Goal: Task Accomplishment & Management: Manage account settings

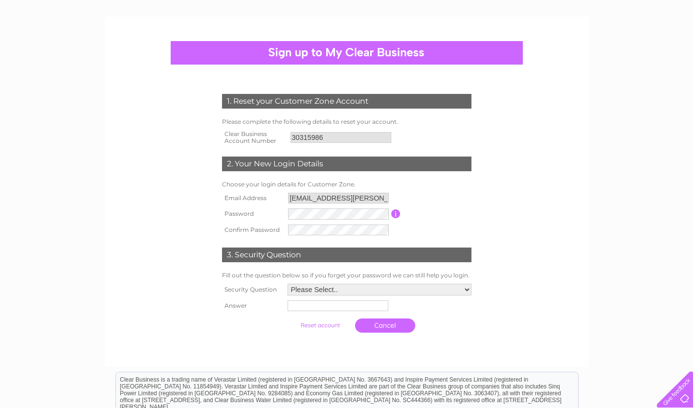
scroll to position [63, 0]
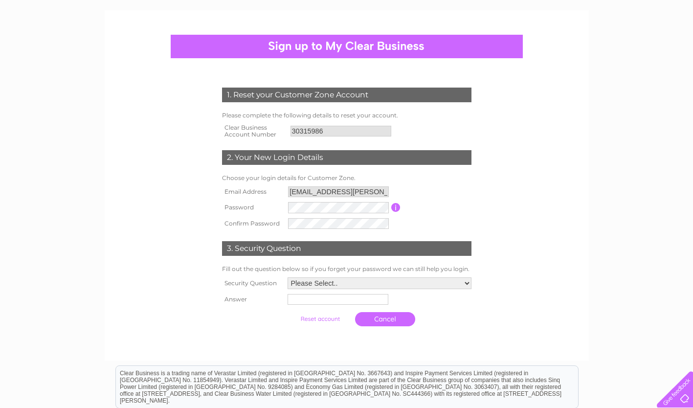
click at [323, 214] on td at bounding box center [339, 208] width 106 height 16
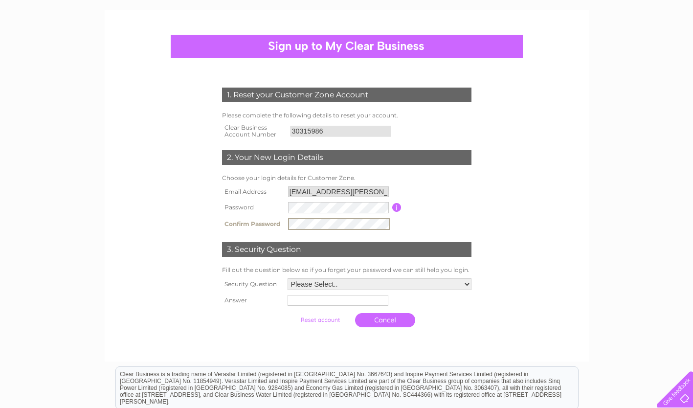
click at [435, 214] on td "Password must be at least 6 characters long" at bounding box center [438, 208] width 72 height 16
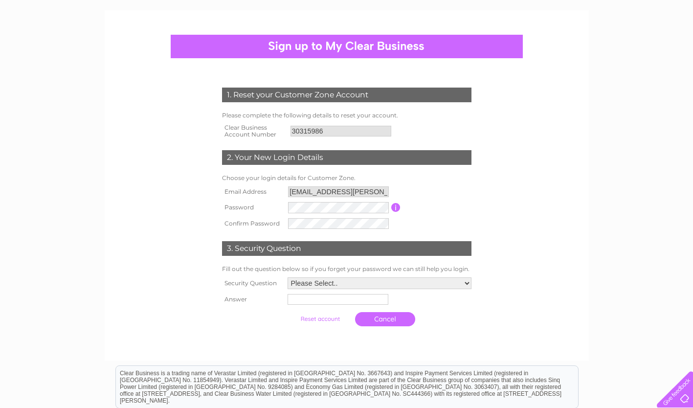
click at [319, 284] on select "Please Select.. In what town or city was your first job? In what town or city d…" at bounding box center [380, 283] width 184 height 12
select select "2"
click at [287, 278] on select "Please Select.. In what town or city was your first job? In what town or city d…" at bounding box center [379, 283] width 185 height 13
click at [338, 306] on input "text" at bounding box center [337, 300] width 101 height 11
type input "London"
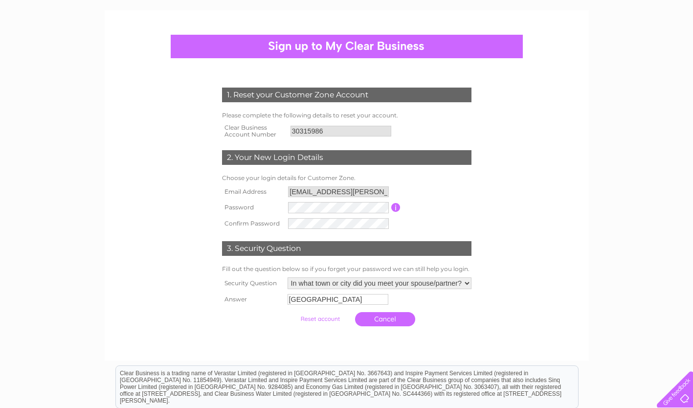
click at [327, 323] on input "submit" at bounding box center [320, 319] width 60 height 14
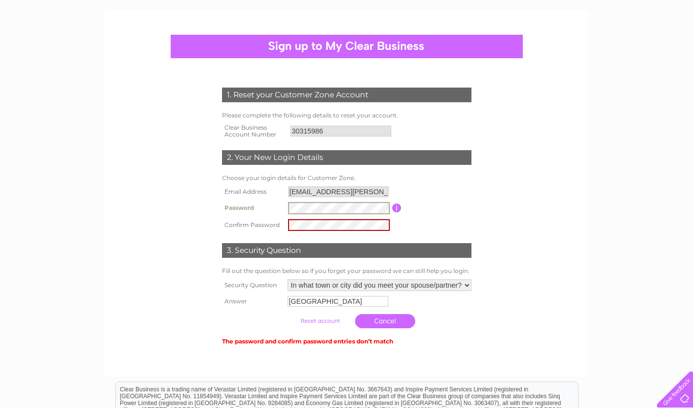
click at [260, 218] on tbody "Email Address isobel.armstrong@hubliving.com Password Password must be at least…" at bounding box center [347, 208] width 254 height 49
click at [229, 222] on tr "Confirm Password" at bounding box center [347, 225] width 254 height 17
click at [438, 211] on td "Password must be at least 6 characters long" at bounding box center [438, 208] width 72 height 17
click at [554, 197] on form "1. Reset your Customer Zone Account Please complete the following details to re…" at bounding box center [347, 217] width 466 height 299
click at [325, 318] on input "submit" at bounding box center [320, 321] width 60 height 14
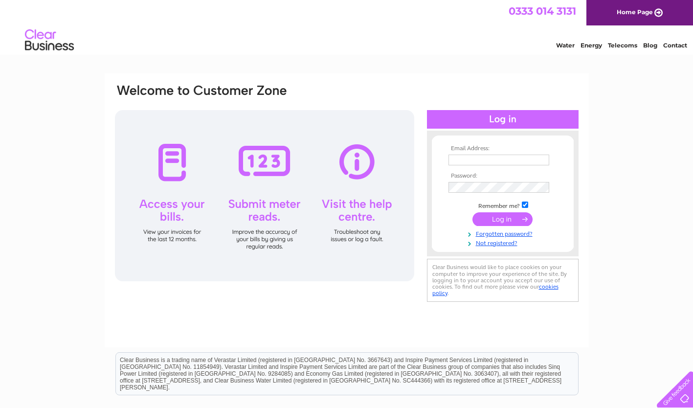
click at [503, 160] on input "text" at bounding box center [499, 160] width 101 height 11
click at [490, 157] on input "text" at bounding box center [500, 161] width 102 height 12
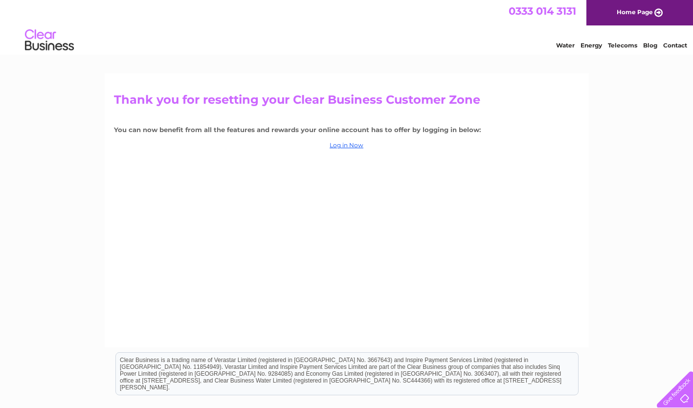
click at [353, 144] on link "Log in Now" at bounding box center [347, 144] width 34 height 7
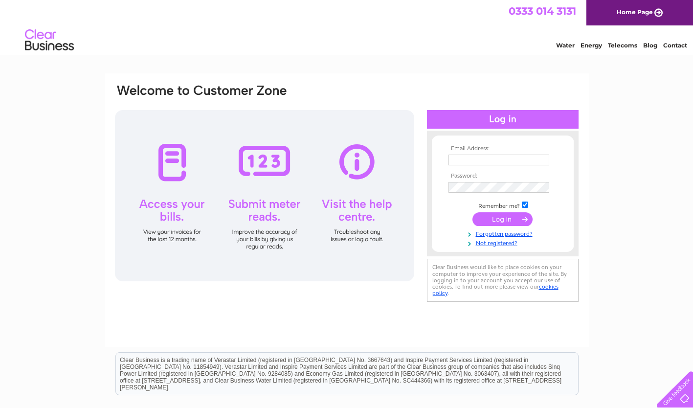
type input "[EMAIL_ADDRESS][PERSON_NAME][DOMAIN_NAME]"
click at [500, 216] on input "submit" at bounding box center [503, 219] width 60 height 14
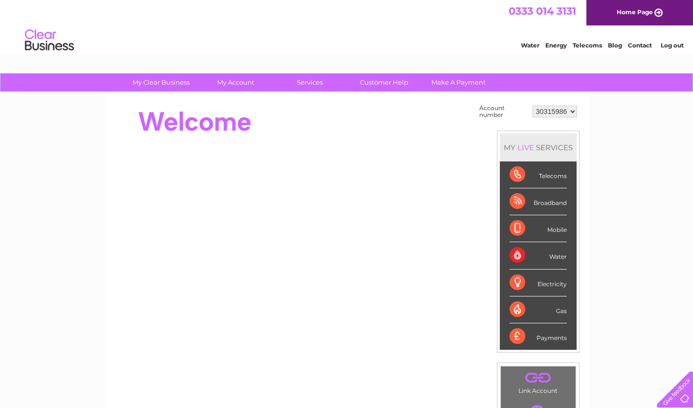
scroll to position [224, 0]
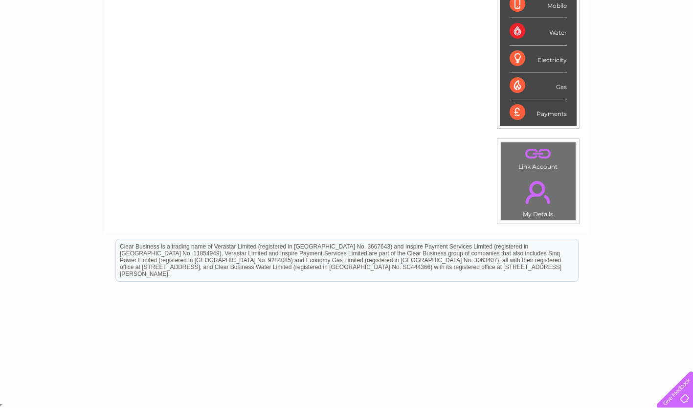
click at [544, 114] on div "Payments" at bounding box center [538, 112] width 57 height 26
click at [515, 108] on div "Payments" at bounding box center [538, 112] width 57 height 26
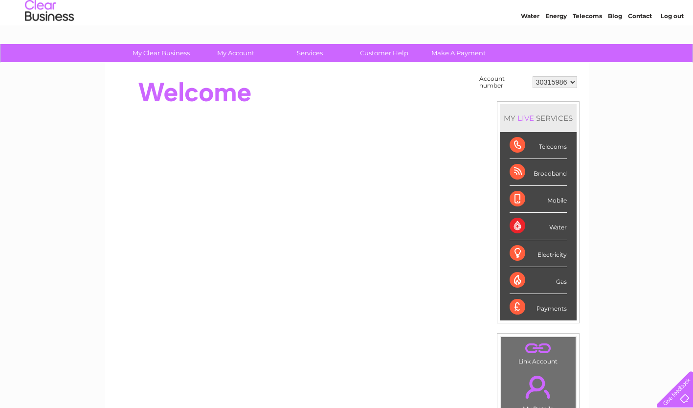
scroll to position [0, 0]
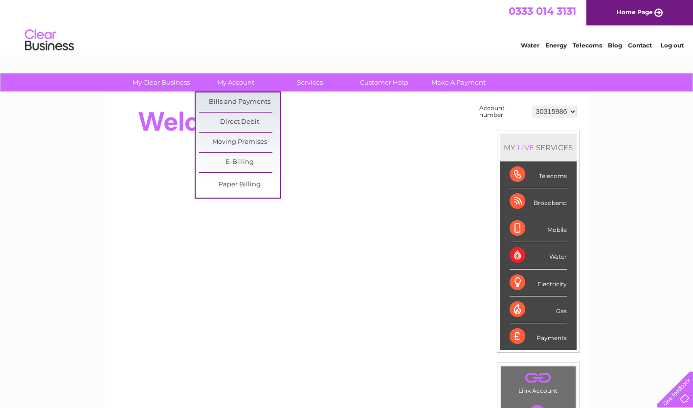
click at [227, 104] on link "Bills and Payments" at bounding box center [239, 102] width 81 height 20
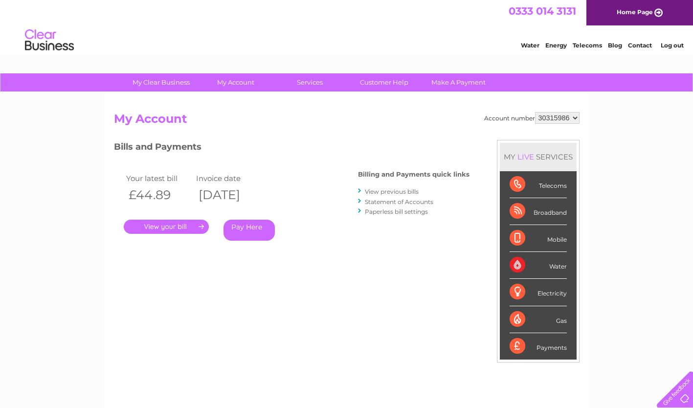
click at [409, 189] on link "View previous bills" at bounding box center [392, 191] width 54 height 7
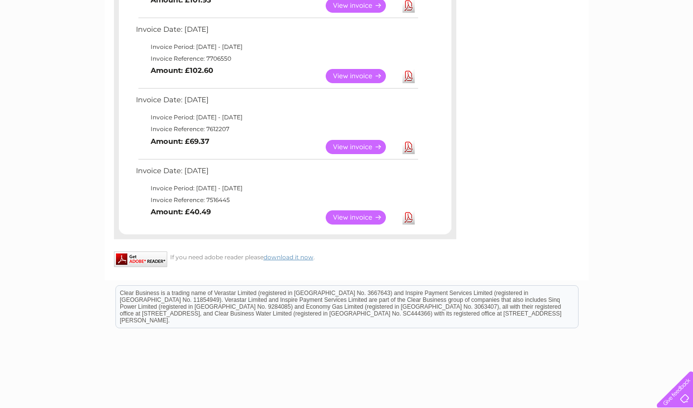
scroll to position [451, 0]
